Goal: Task Accomplishment & Management: Manage account settings

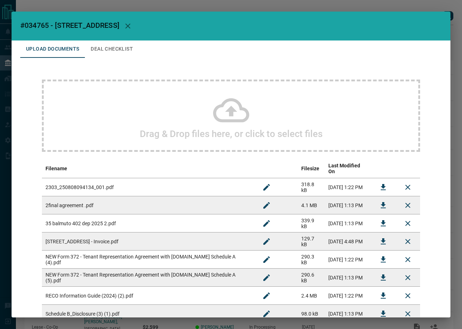
click at [103, 45] on button "Deal Checklist" at bounding box center [112, 48] width 54 height 17
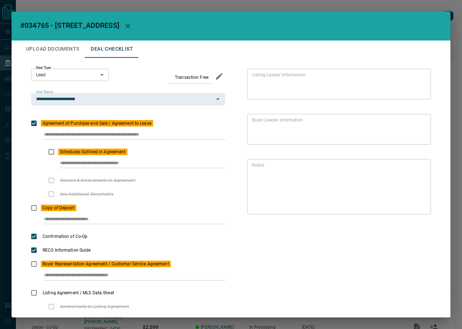
click at [63, 55] on button "Upload Documents" at bounding box center [52, 48] width 65 height 17
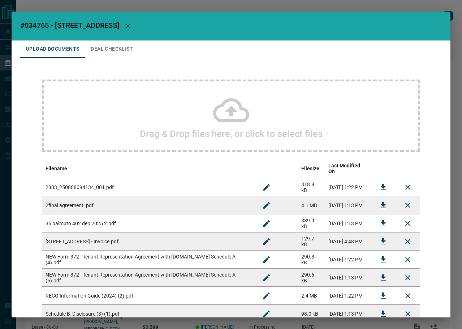
scroll to position [36, 0]
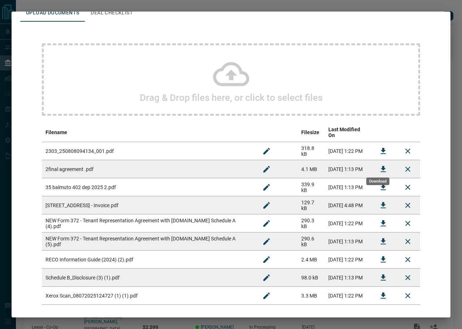
click at [381, 165] on icon "Download" at bounding box center [383, 169] width 9 height 9
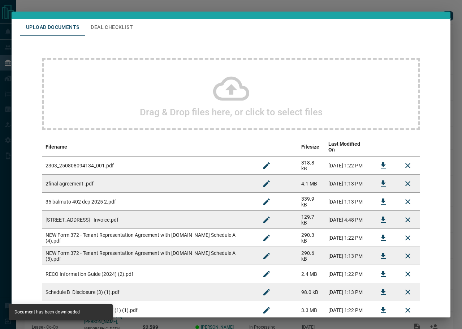
scroll to position [0, 0]
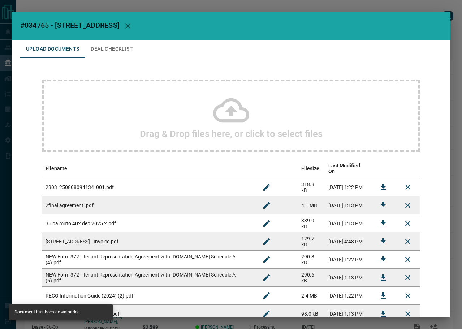
click at [117, 41] on button "Deal Checklist" at bounding box center [112, 48] width 54 height 17
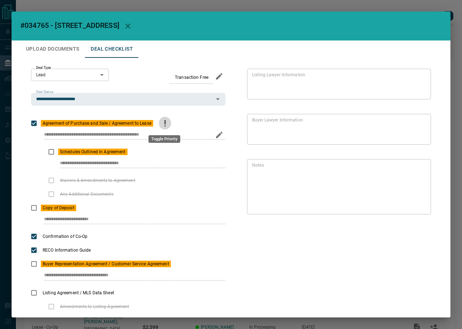
click at [161, 124] on icon "priority" at bounding box center [165, 123] width 9 height 9
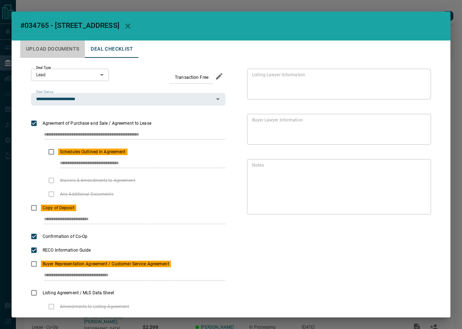
click at [59, 48] on button "Upload Documents" at bounding box center [52, 48] width 65 height 17
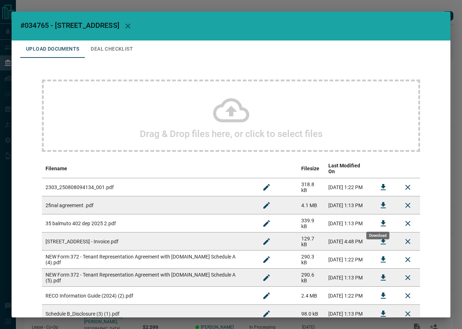
click at [375, 219] on button "Download" at bounding box center [383, 223] width 17 height 17
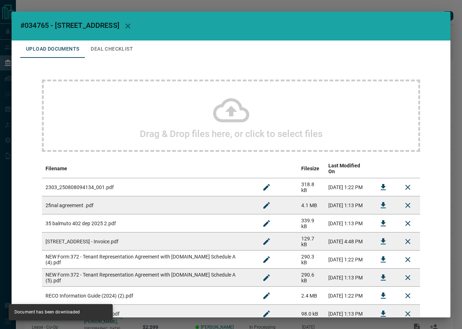
click at [104, 49] on button "Deal Checklist" at bounding box center [112, 48] width 54 height 17
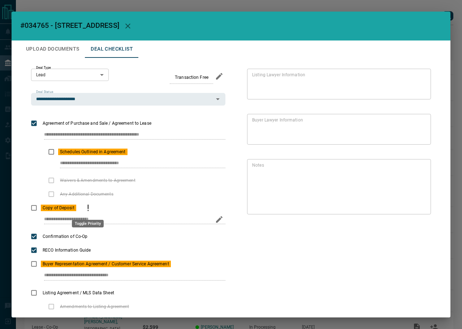
drag, startPoint x: 88, startPoint y: 206, endPoint x: 49, endPoint y: 212, distance: 39.2
click at [88, 206] on icon "priority" at bounding box center [87, 207] width 1 height 4
click at [86, 205] on icon "priority" at bounding box center [88, 207] width 9 height 9
click at [50, 49] on button "Upload Documents" at bounding box center [52, 48] width 65 height 17
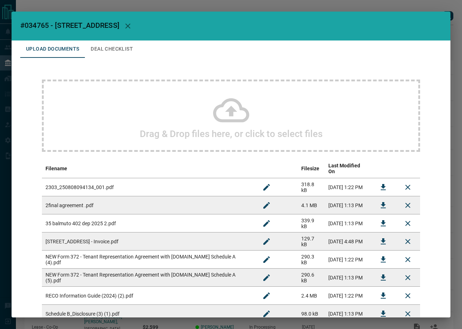
click at [381, 274] on icon "Download" at bounding box center [383, 277] width 5 height 6
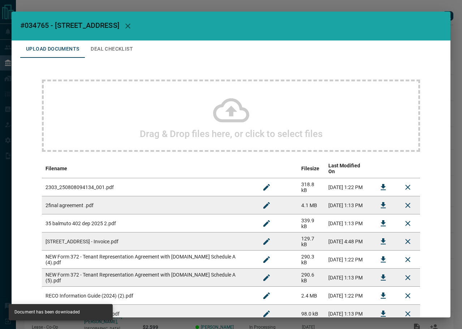
drag, startPoint x: 113, startPoint y: 44, endPoint x: 121, endPoint y: 54, distance: 12.6
click at [114, 44] on button "Deal Checklist" at bounding box center [112, 48] width 54 height 17
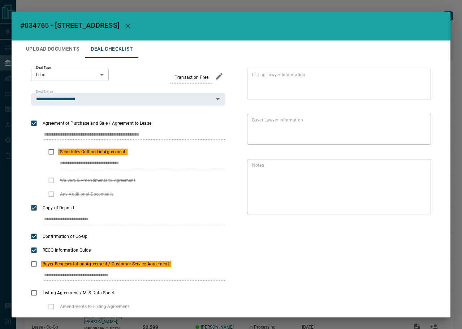
click at [48, 54] on button "Upload Documents" at bounding box center [52, 48] width 65 height 17
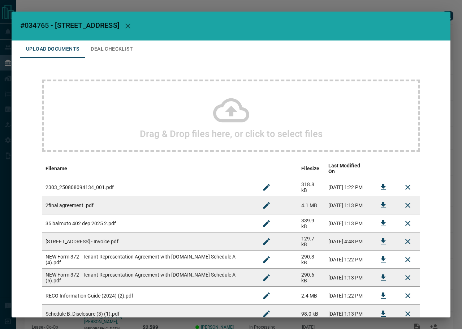
click at [381, 256] on icon "Download" at bounding box center [383, 259] width 5 height 6
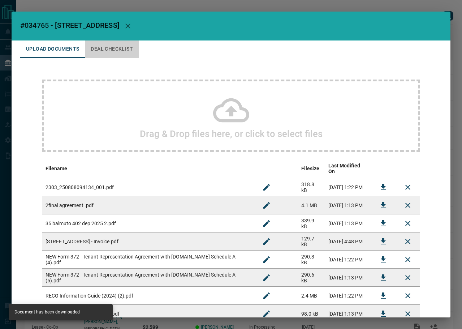
click at [111, 51] on button "Deal Checklist" at bounding box center [112, 48] width 54 height 17
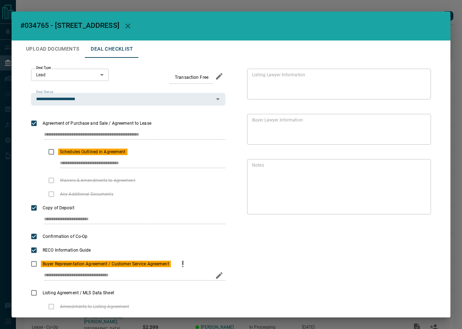
click at [220, 277] on icon "edit" at bounding box center [219, 275] width 9 height 9
drag, startPoint x: 152, startPoint y: 279, endPoint x: 28, endPoint y: 274, distance: 124.0
click at [28, 274] on div "**********" at bounding box center [231, 211] width 422 height 307
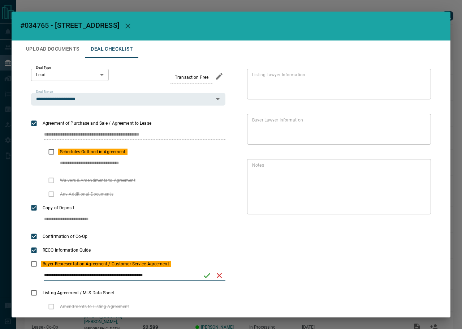
type input "**********"
click at [204, 276] on icon "save" at bounding box center [207, 275] width 9 height 9
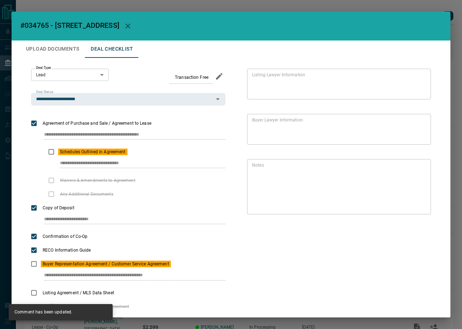
click at [20, 266] on div "**********" at bounding box center [231, 211] width 422 height 307
